Goal: Task Accomplishment & Management: Use online tool/utility

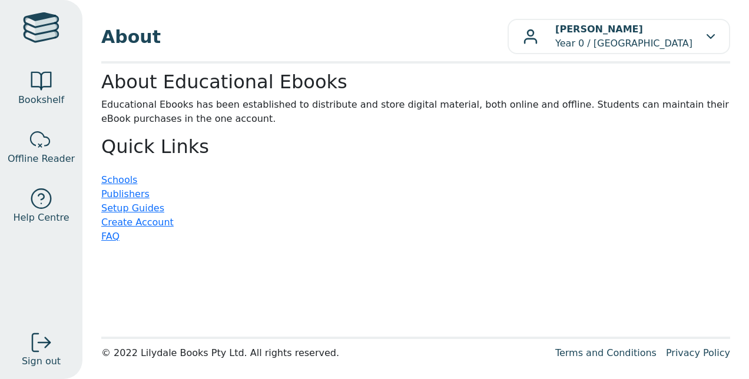
click at [35, 32] on div at bounding box center [41, 29] width 36 height 34
click at [41, 88] on div at bounding box center [41, 81] width 24 height 24
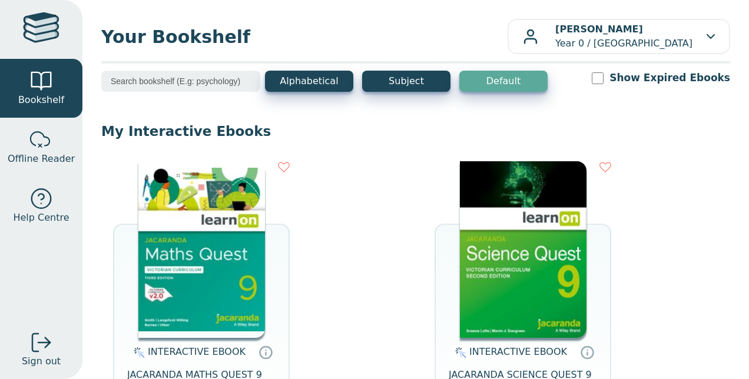
click at [225, 264] on img at bounding box center [201, 249] width 127 height 177
